Goal: Find specific page/section: Find specific page/section

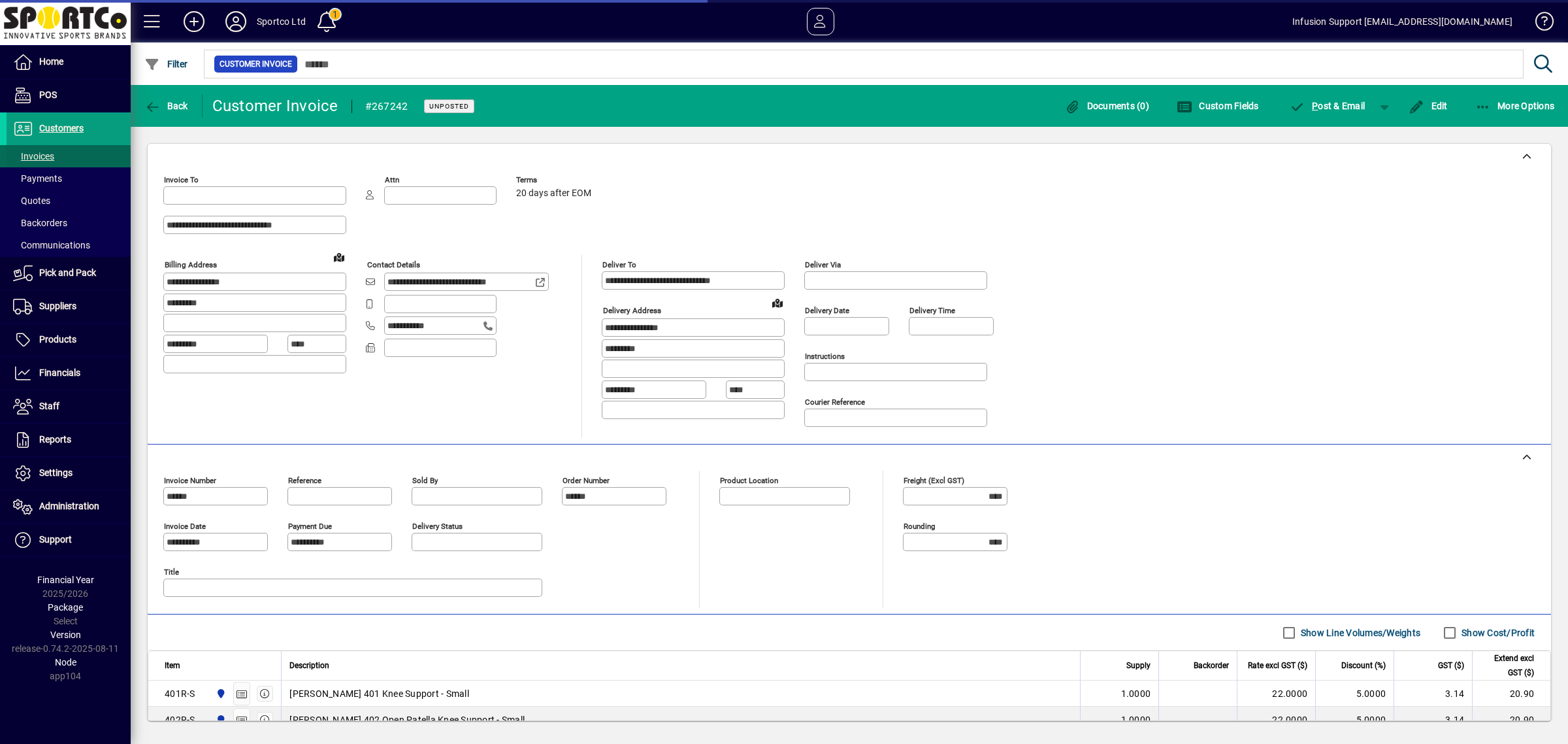
type input "**********"
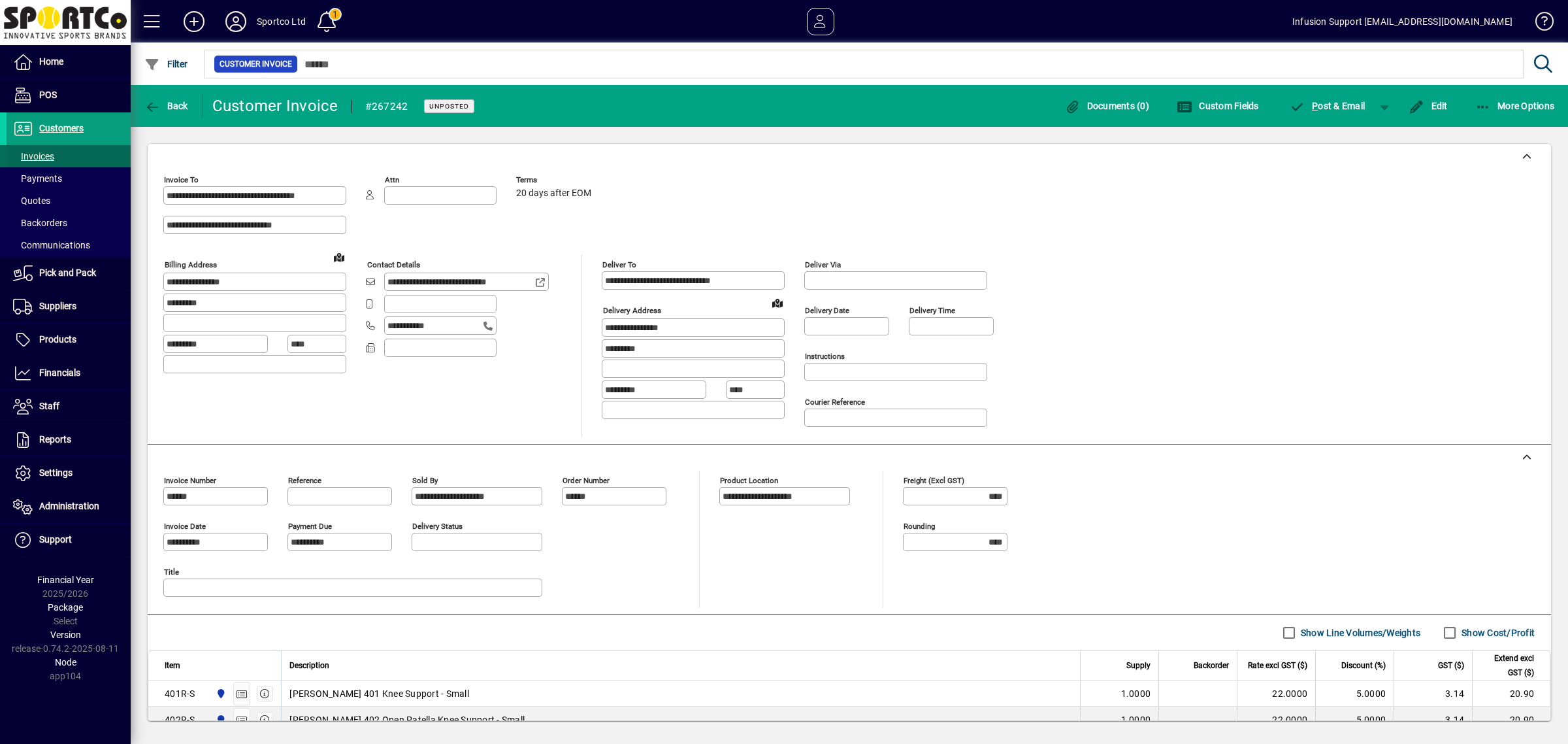
click at [50, 157] on span "Invoices" at bounding box center [33, 156] width 41 height 11
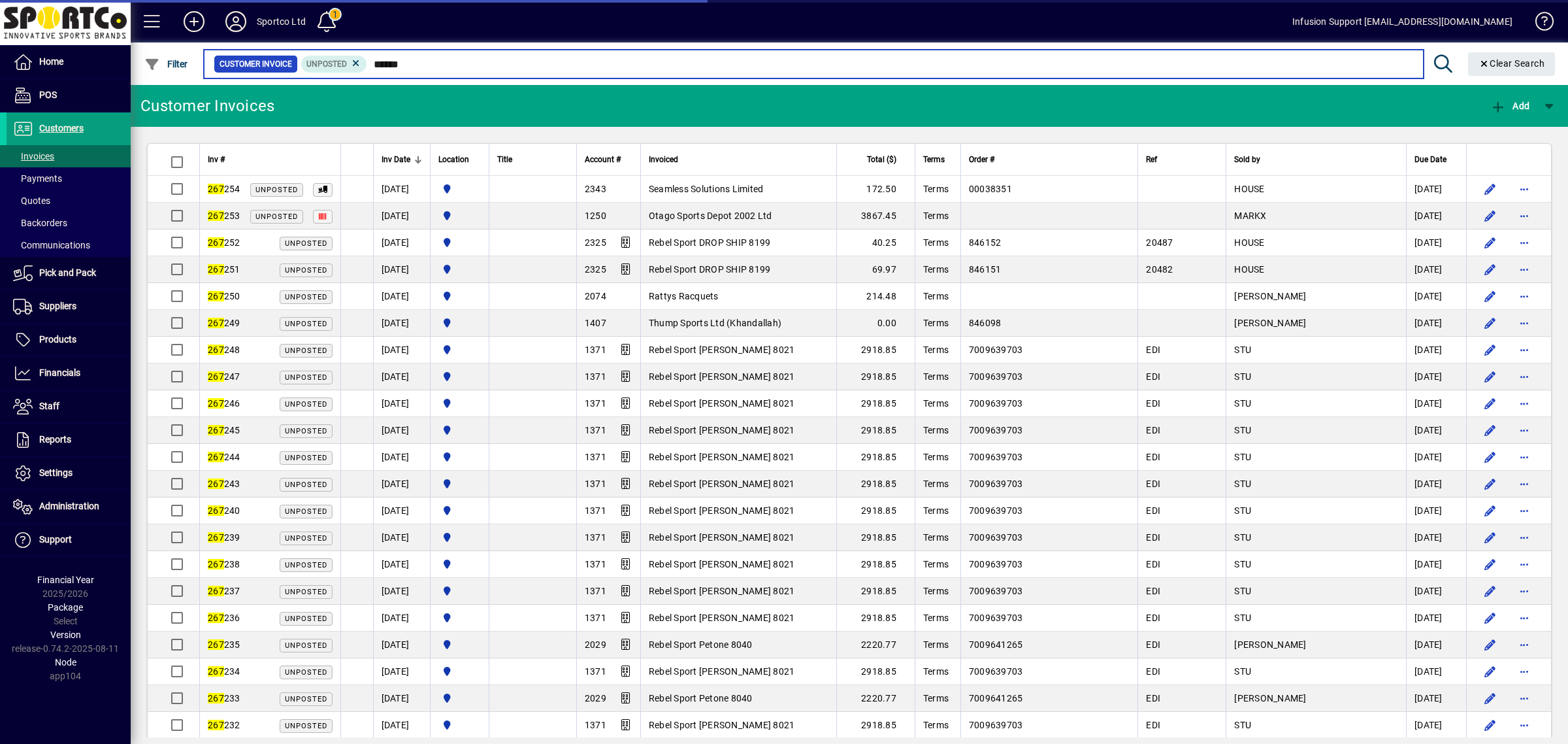
type input "******"
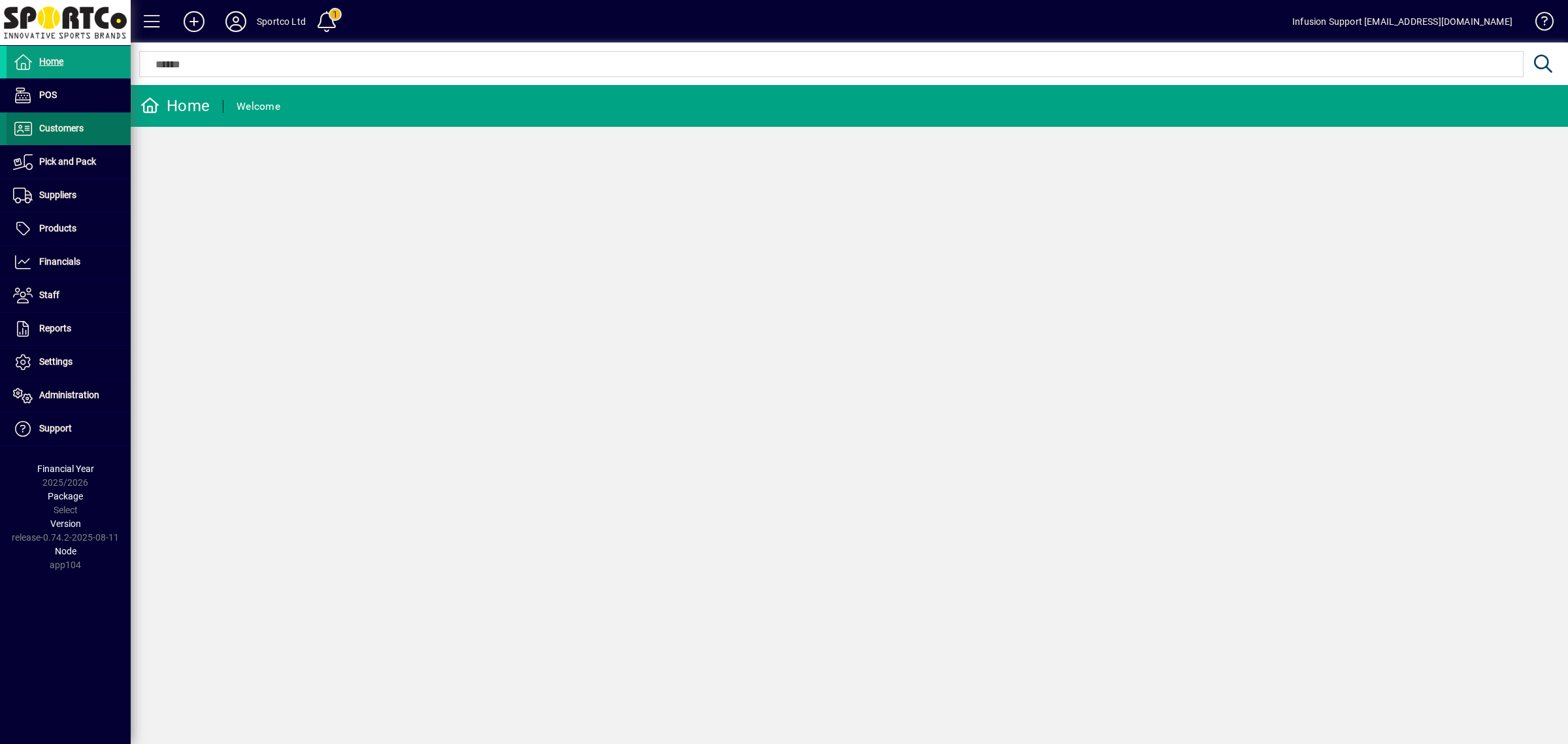
click at [54, 138] on span at bounding box center [69, 129] width 124 height 31
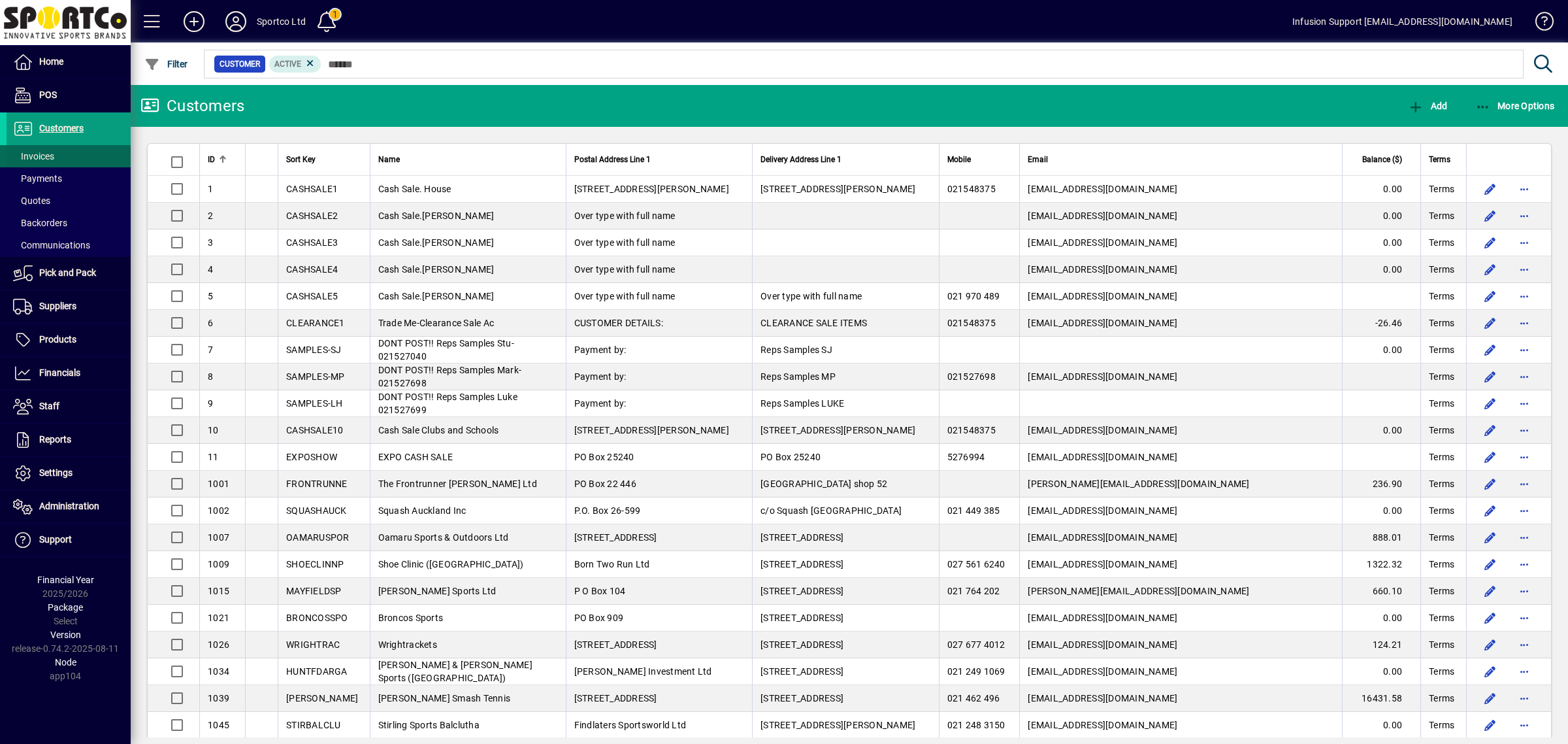
drag, startPoint x: 85, startPoint y: 155, endPoint x: 118, endPoint y: 157, distance: 33.1
click at [85, 155] on span at bounding box center [69, 156] width 124 height 31
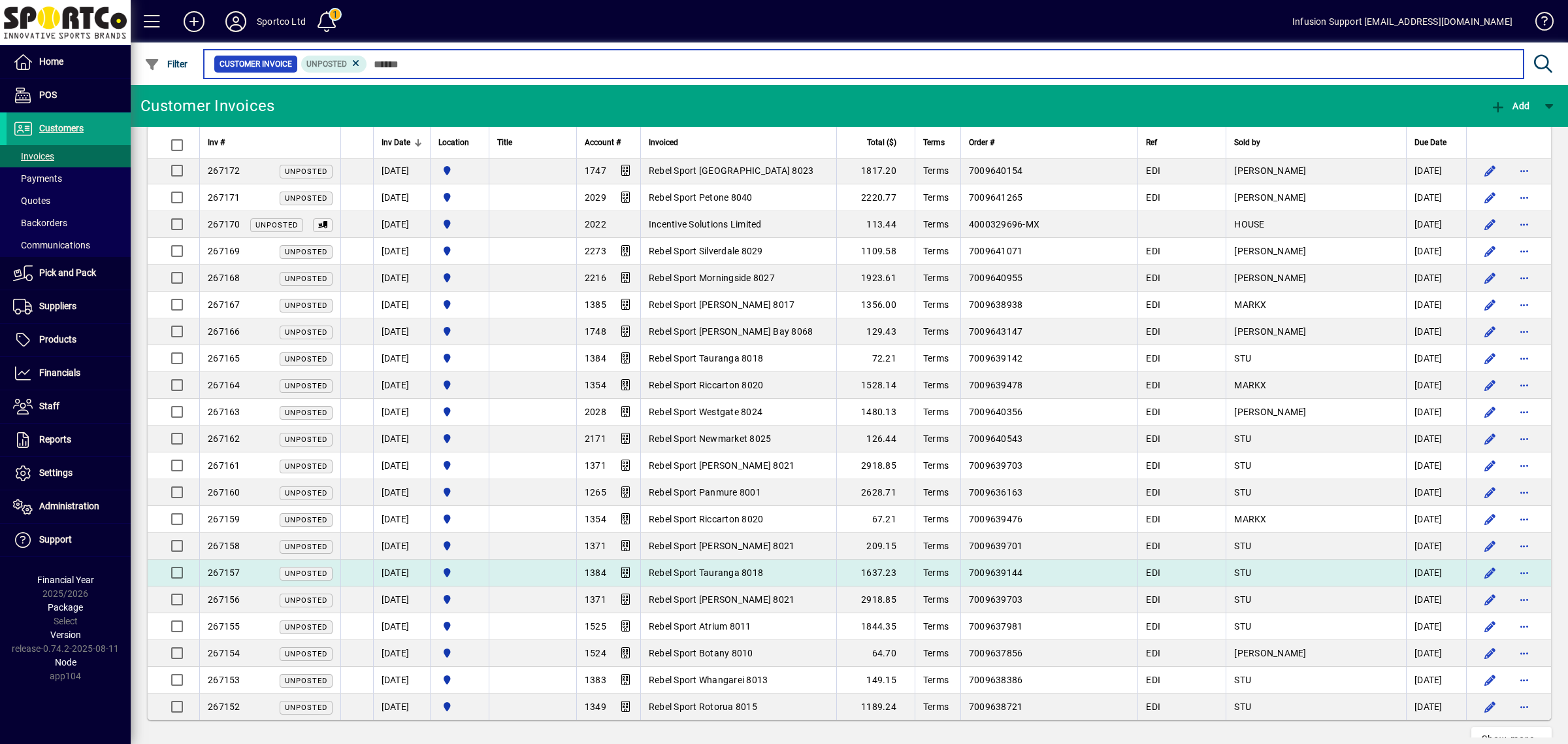
scroll to position [2186, 0]
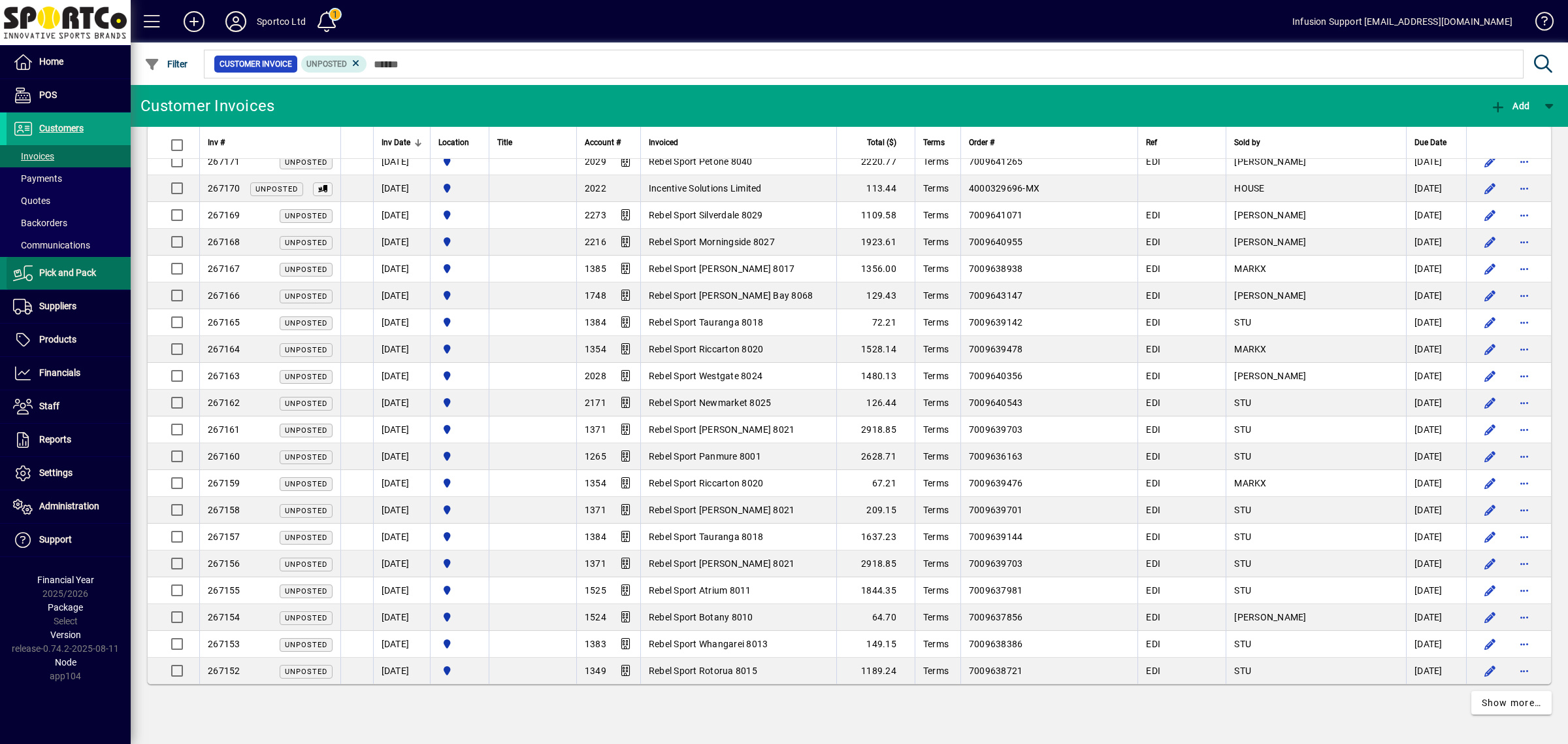
click at [63, 275] on span "Pick and Pack" at bounding box center [68, 272] width 57 height 11
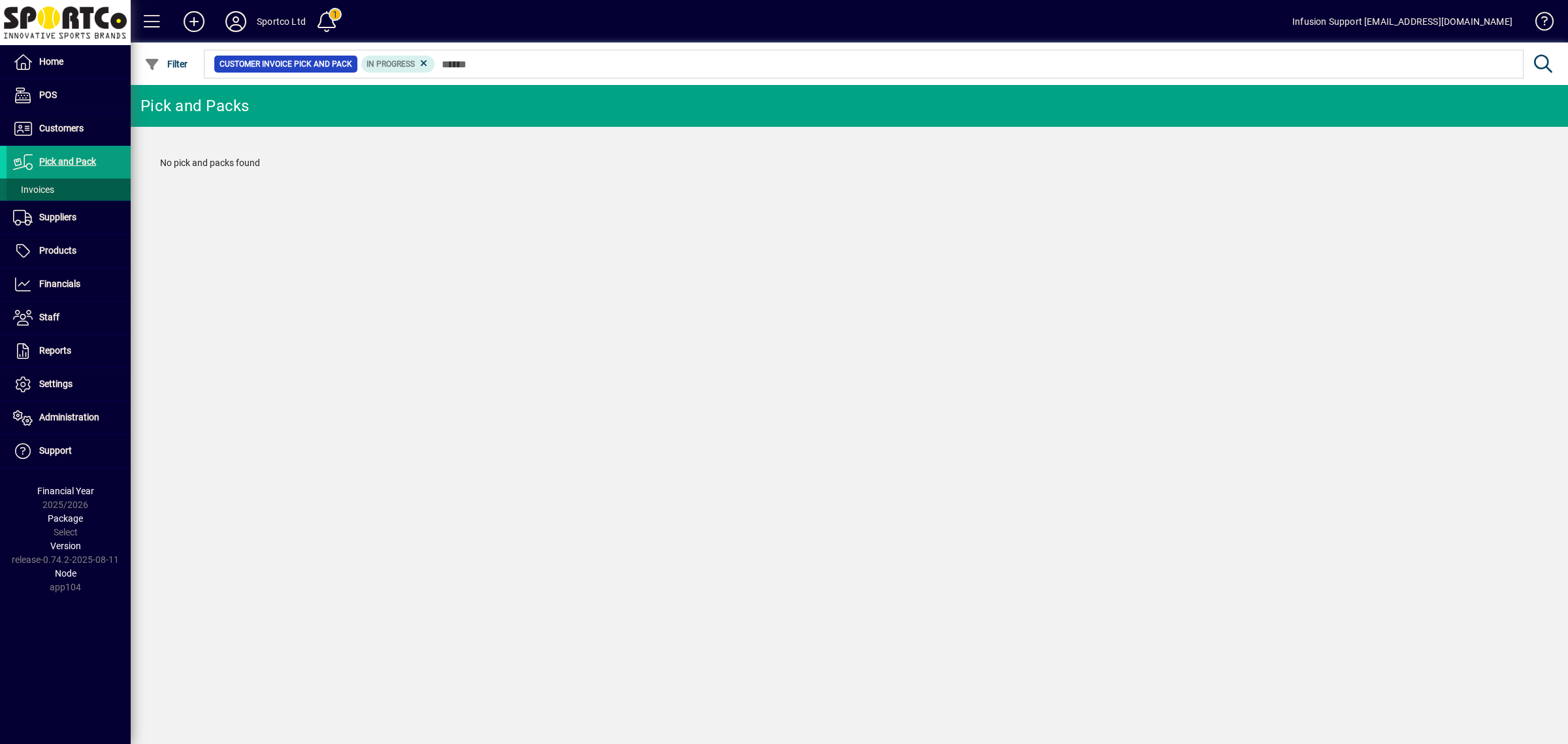
click at [54, 192] on span at bounding box center [69, 190] width 124 height 31
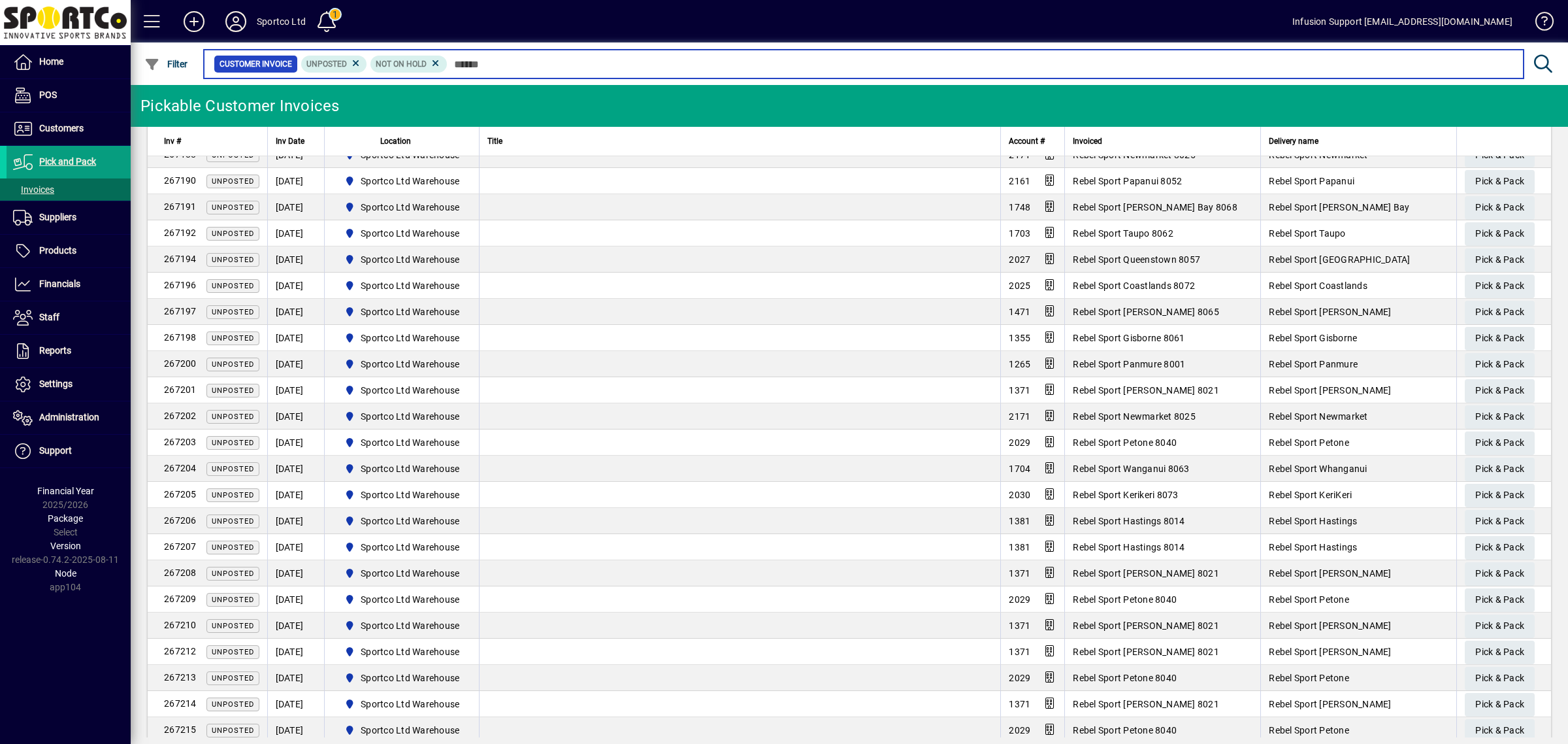
scroll to position [2103, 0]
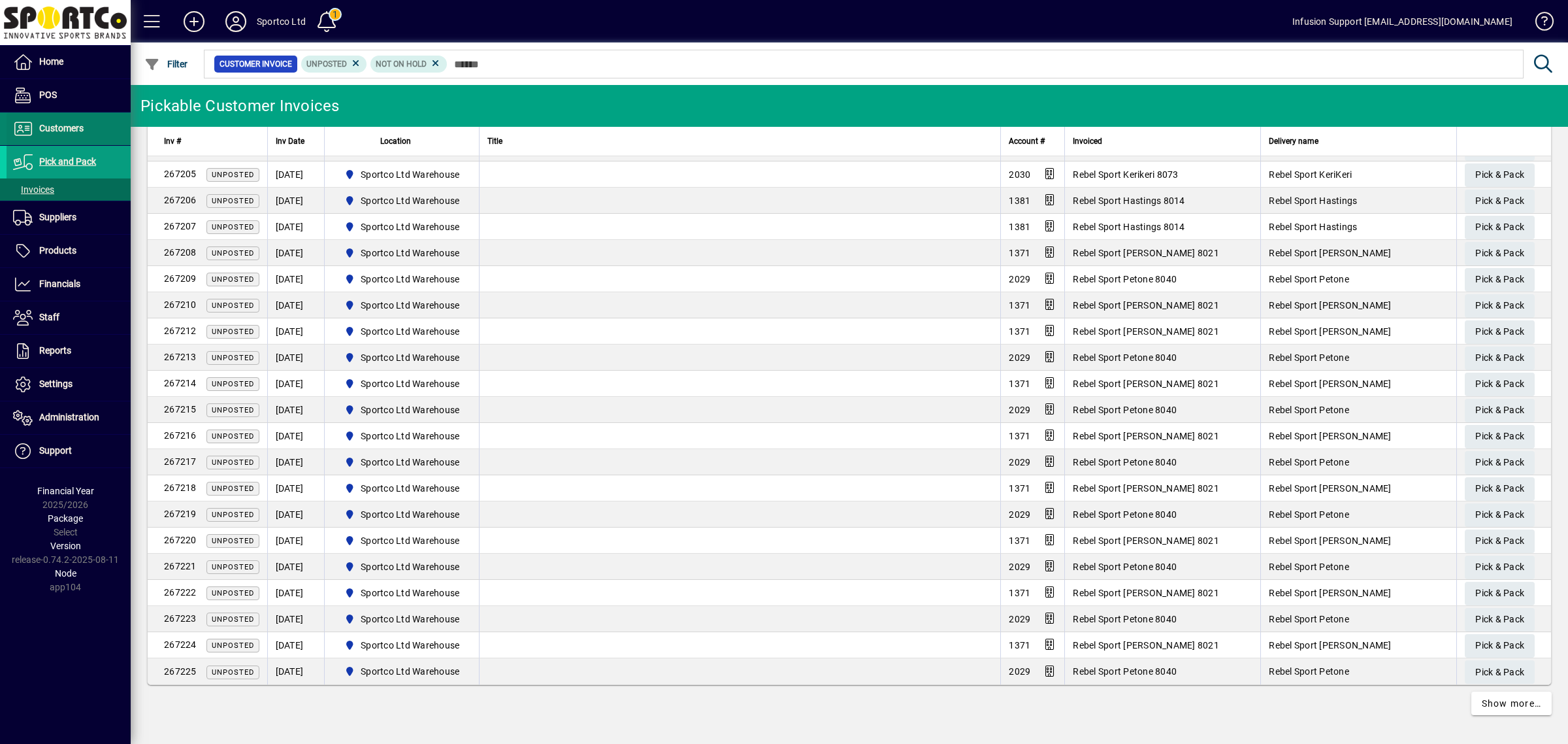
click at [47, 122] on span "Customers" at bounding box center [45, 129] width 77 height 16
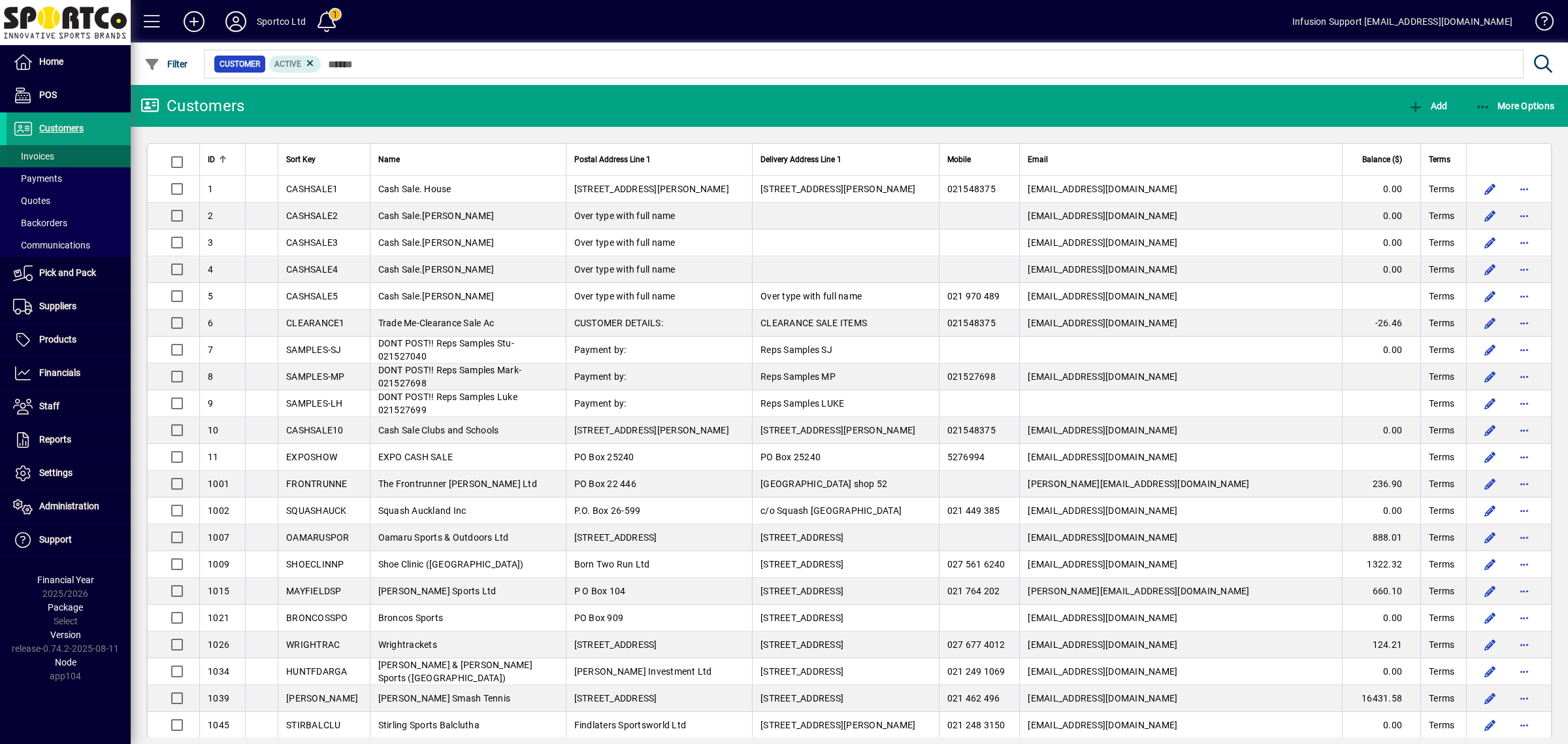
click at [34, 152] on span "Invoices" at bounding box center [33, 156] width 41 height 11
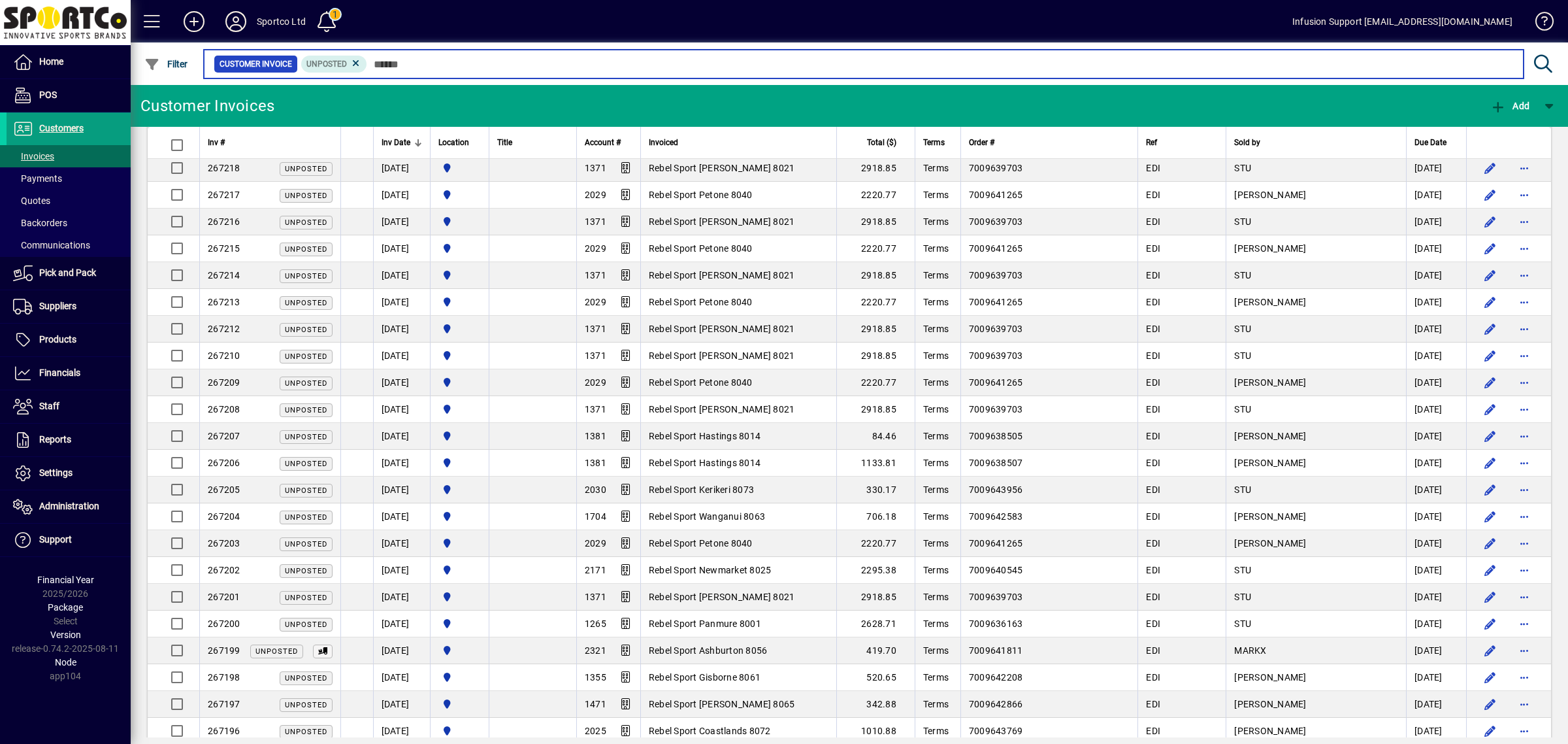
scroll to position [2186, 0]
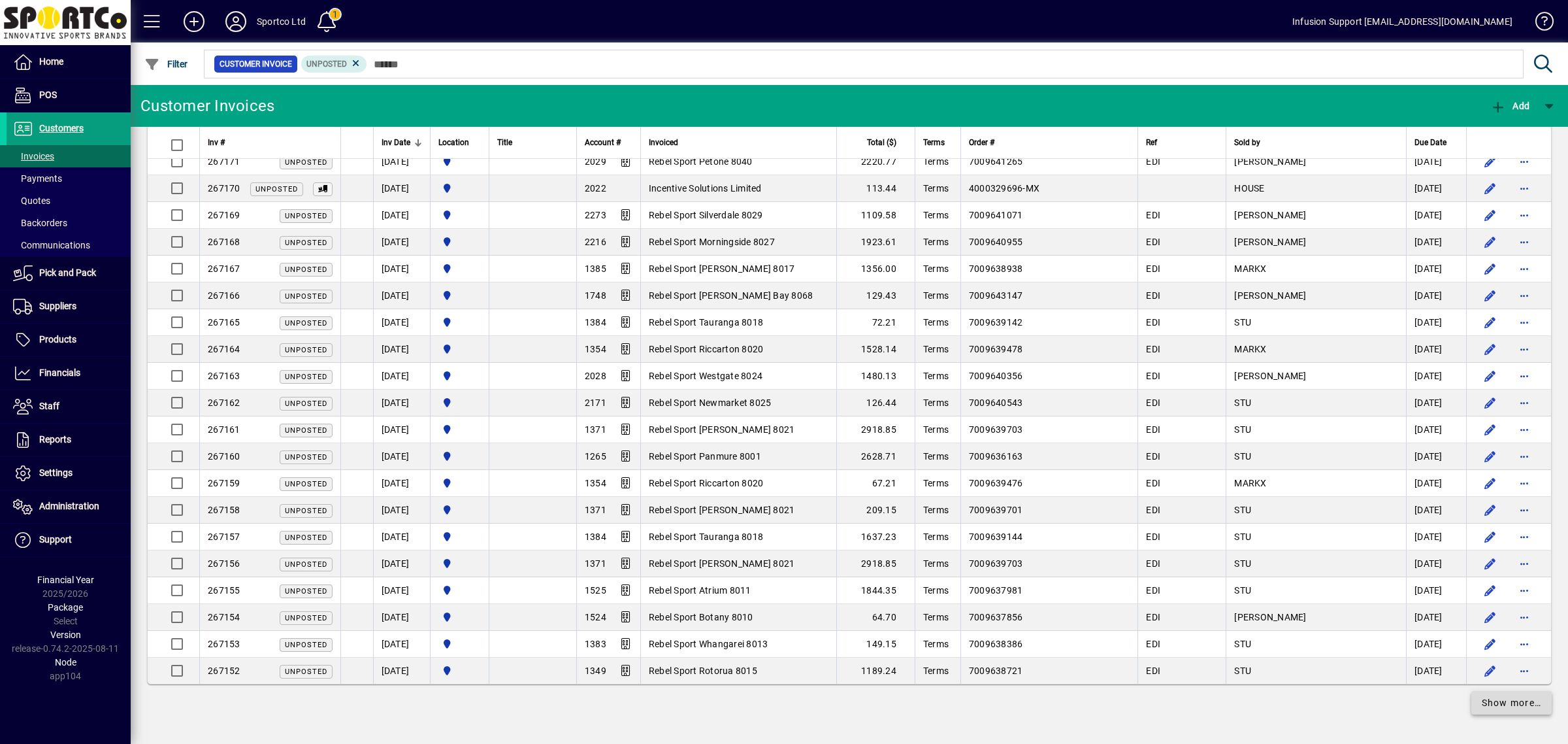
click at [1511, 710] on span at bounding box center [1511, 703] width 81 height 31
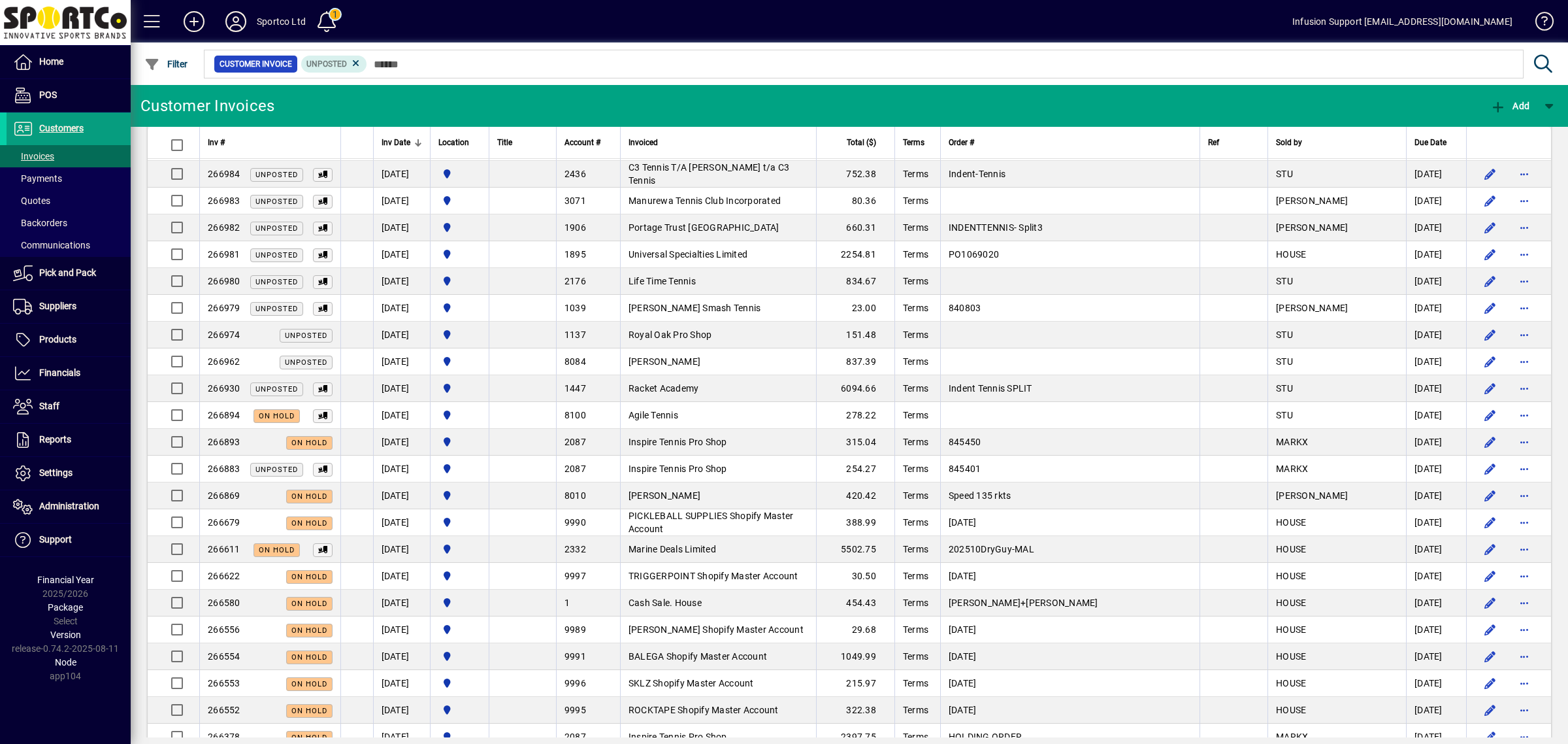
scroll to position [5328, 0]
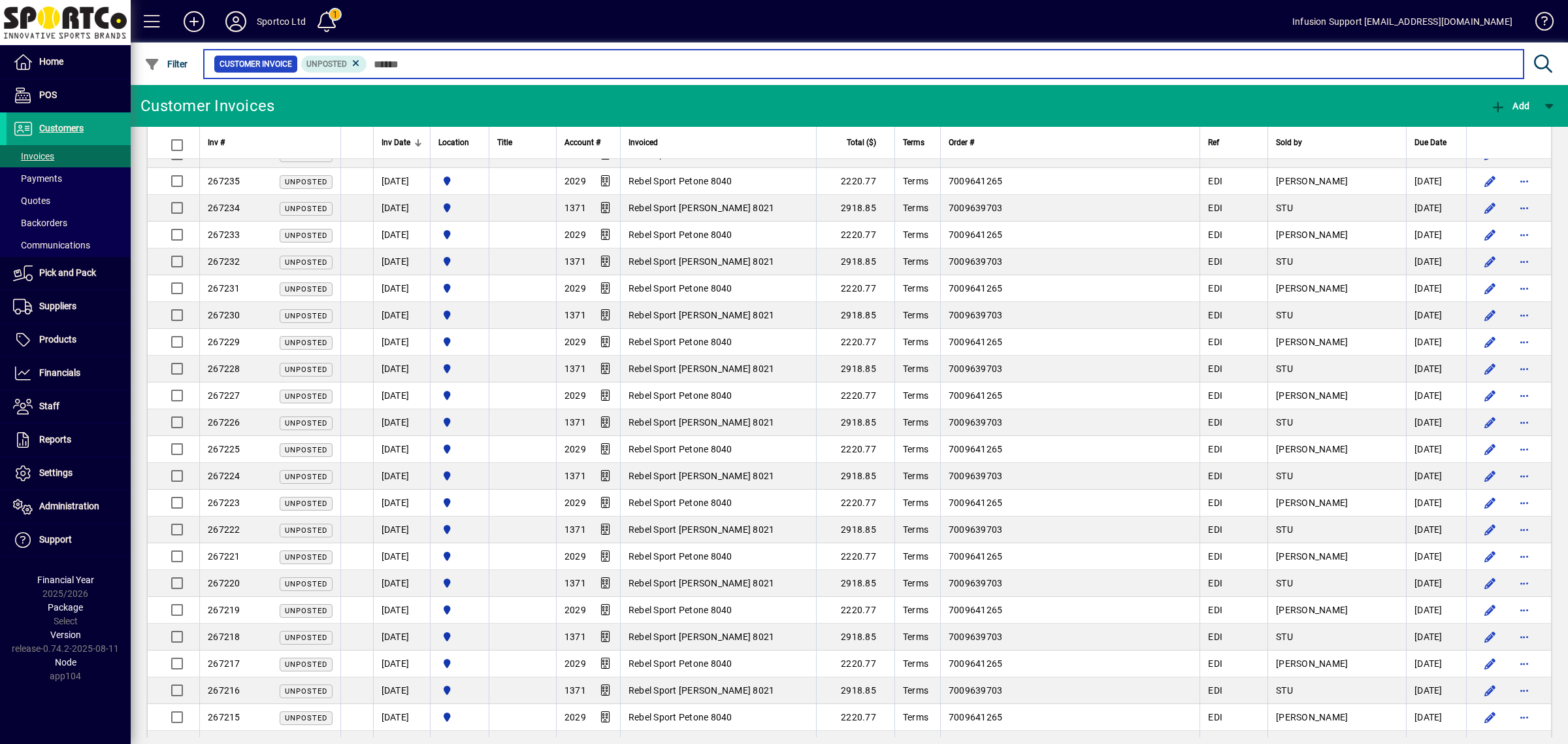
scroll to position [5328, 0]
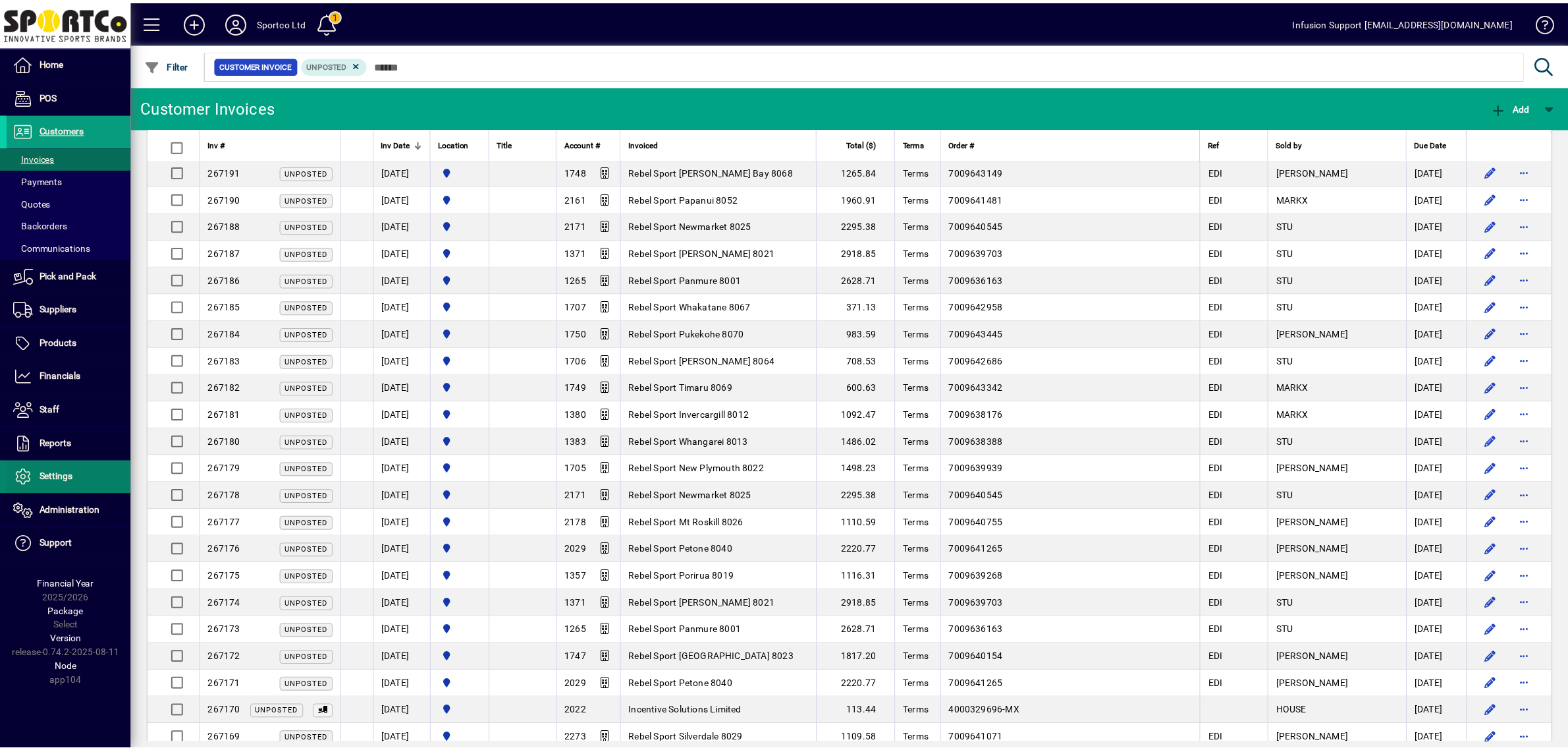
scroll to position [1216, 0]
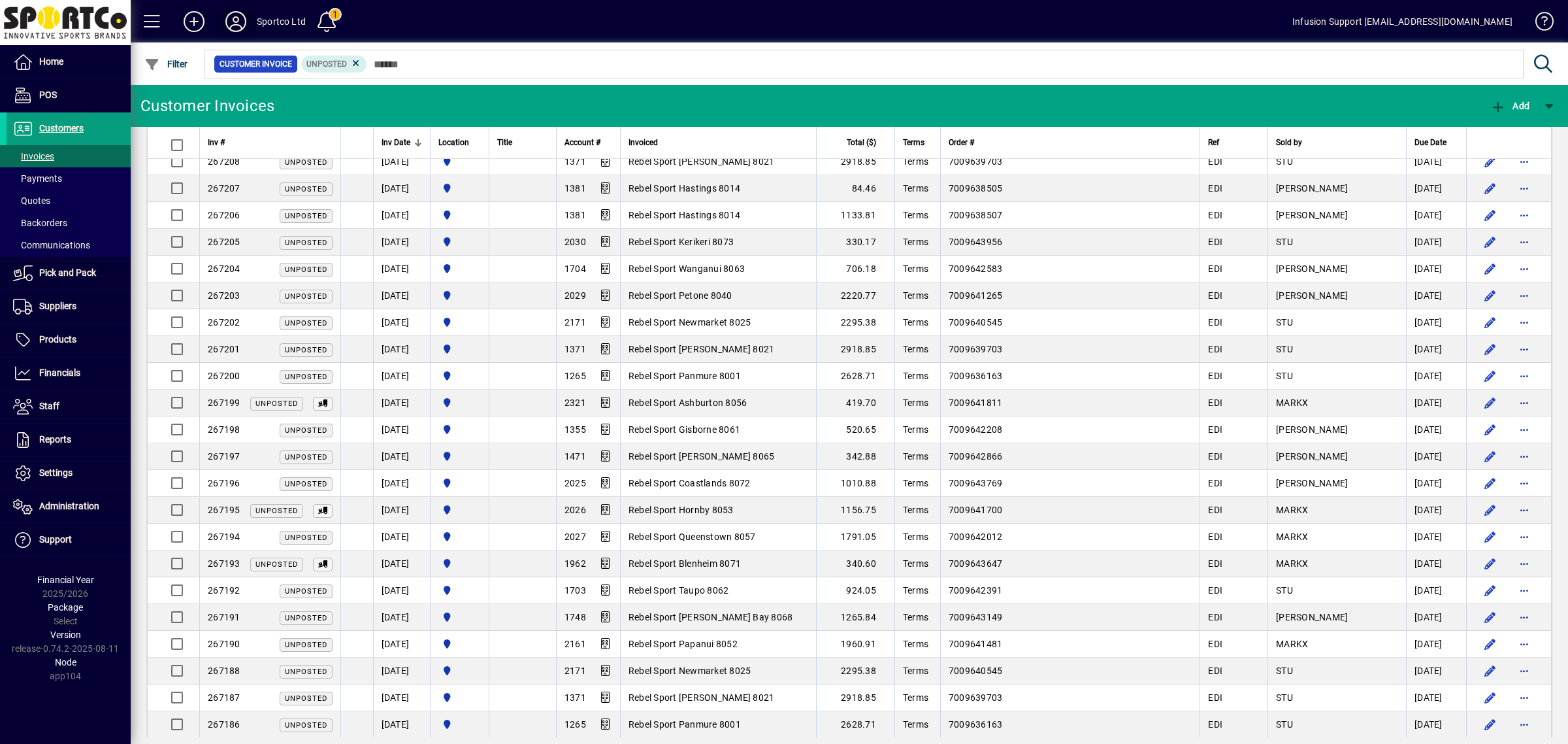
click at [226, 21] on icon at bounding box center [236, 21] width 27 height 21
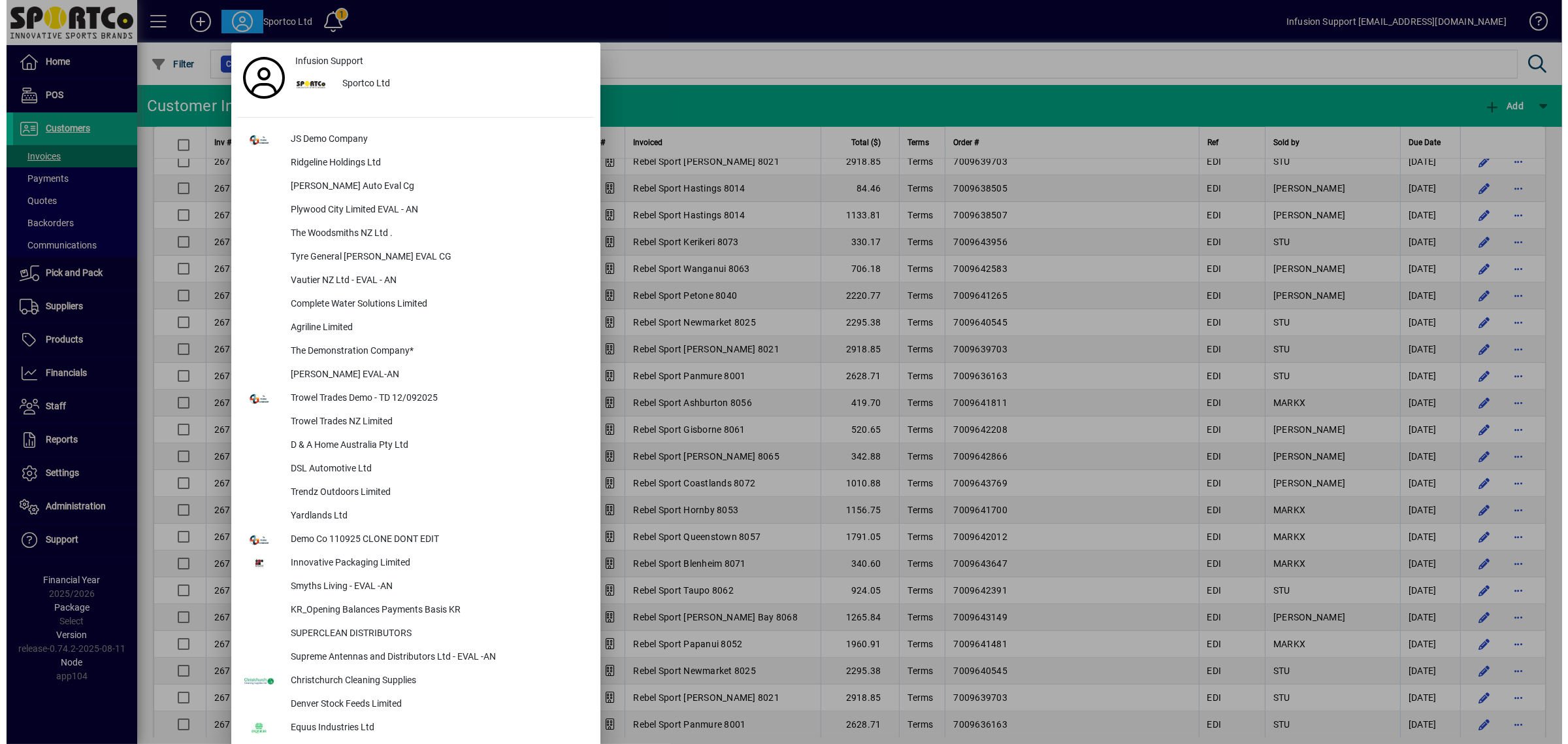
scroll to position [1528, 0]
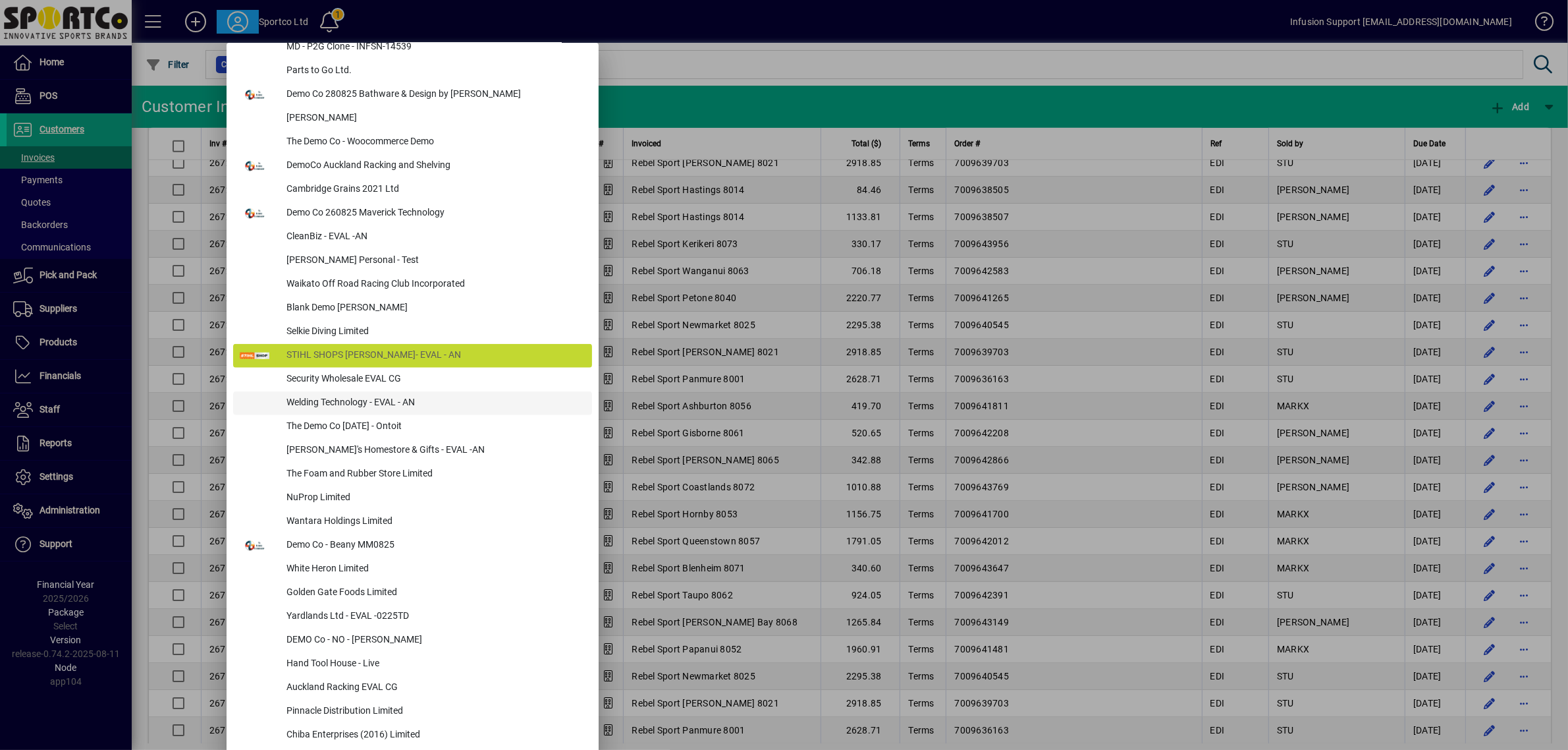
click at [368, 402] on div "Welding Technology - EVAL - AN" at bounding box center [434, 403] width 316 height 24
